Goal: Task Accomplishment & Management: Manage account settings

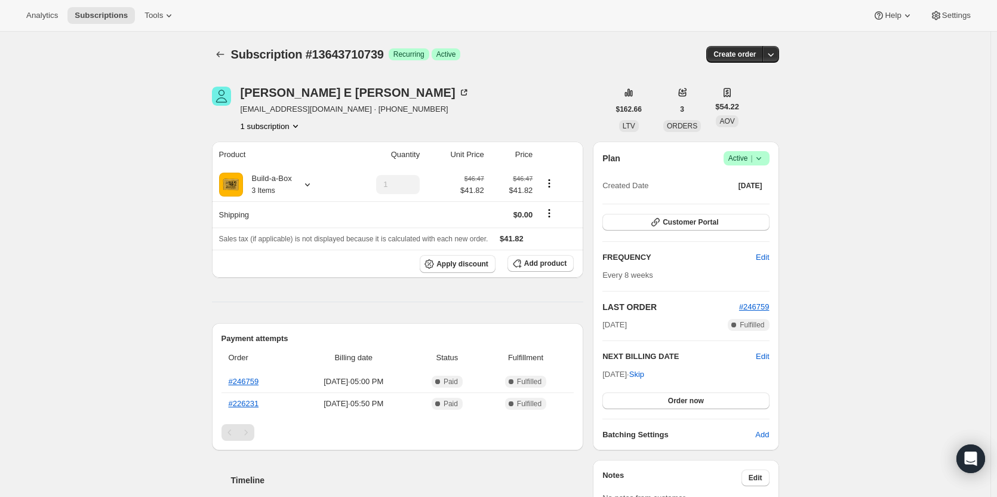
click at [752, 152] on span "Success Active |" at bounding box center [746, 158] width 46 height 14
click at [752, 196] on span "Cancel subscription" at bounding box center [749, 202] width 67 height 12
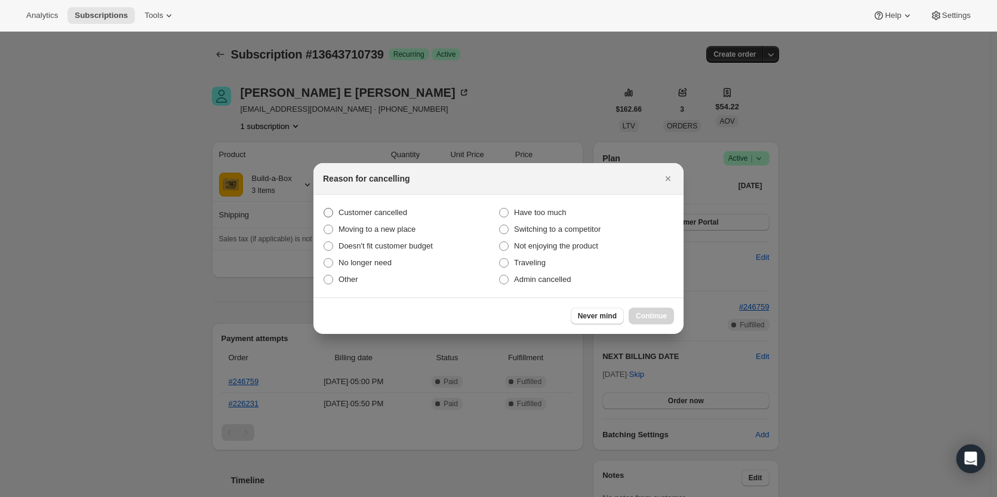
click at [400, 218] on span "Customer cancelled" at bounding box center [372, 212] width 69 height 12
click at [324, 208] on input "Customer cancelled" at bounding box center [323, 208] width 1 height 1
radio input "true"
click at [642, 312] on span "Continue" at bounding box center [651, 316] width 31 height 10
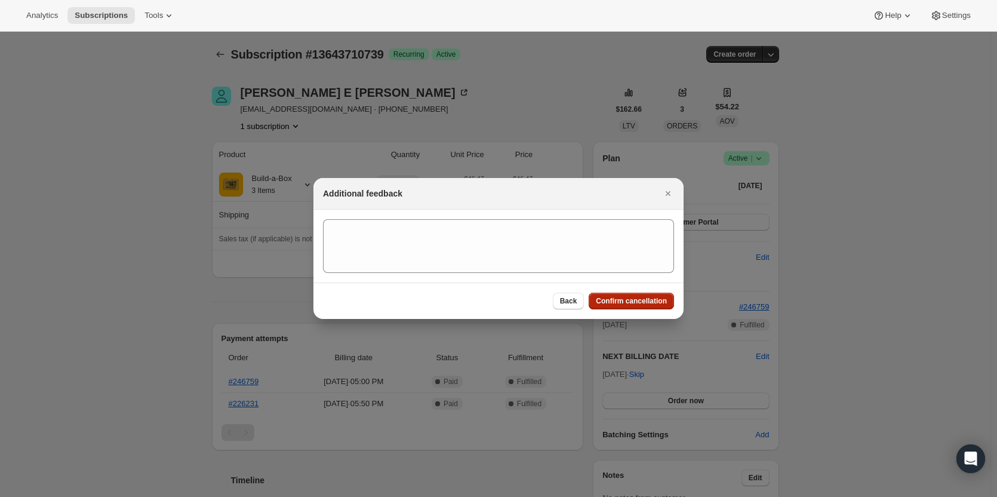
click at [639, 301] on span "Confirm cancellation" at bounding box center [631, 301] width 71 height 10
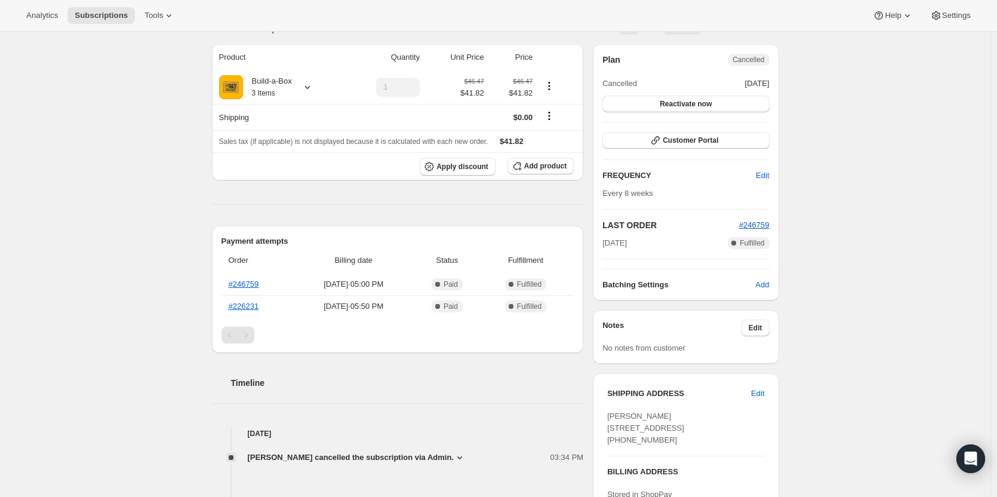
scroll to position [119, 0]
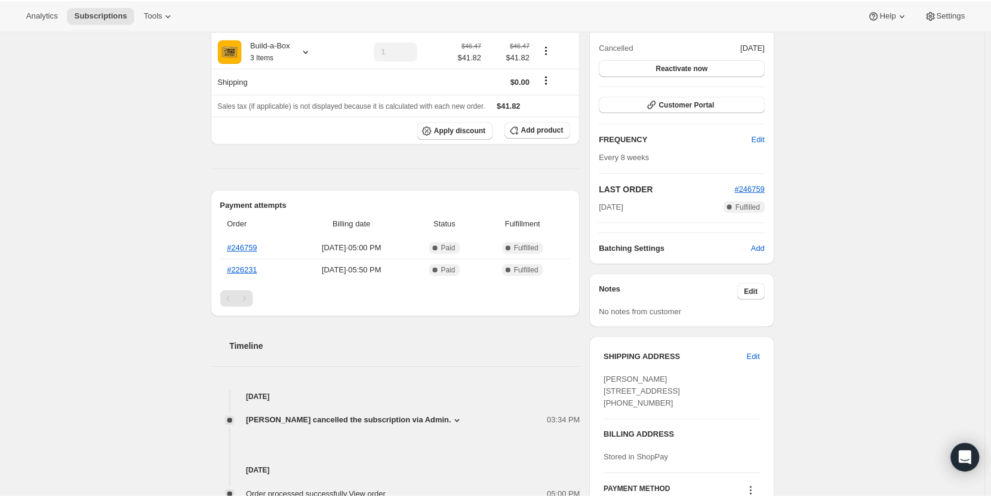
scroll to position [23, 0]
